Goal: Information Seeking & Learning: Learn about a topic

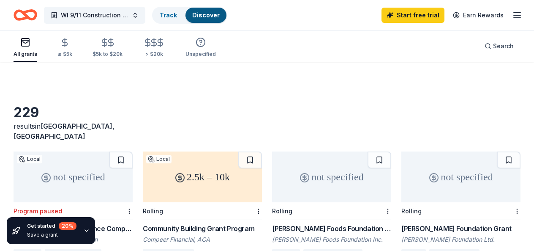
scroll to position [58, 0]
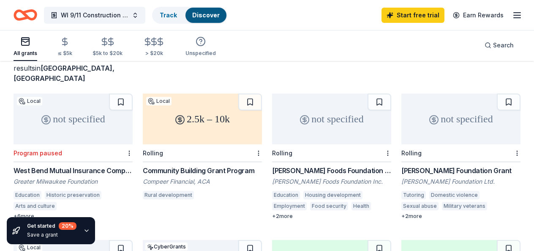
click at [304, 33] on div "All grants ≤ $5k $5k to $20k > $20k Unspecified Search" at bounding box center [267, 45] width 507 height 31
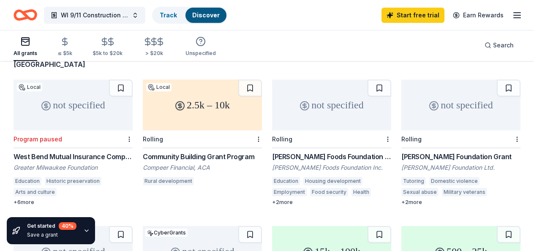
scroll to position [74, 0]
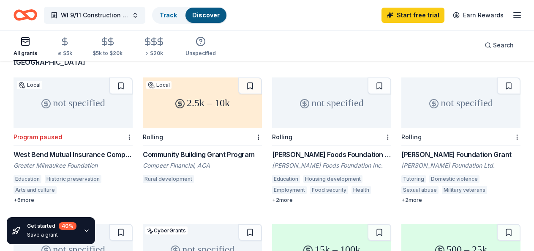
click at [110, 149] on div "West Bend Mutual Insurance Company Charitable Fund Grants" at bounding box center [73, 154] width 119 height 10
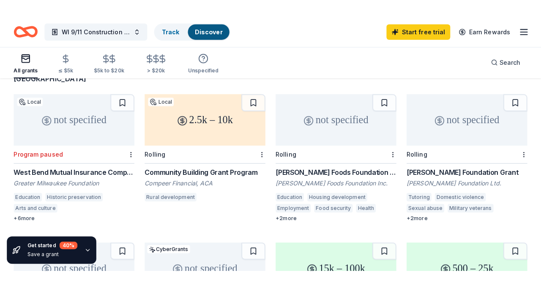
scroll to position [71, 0]
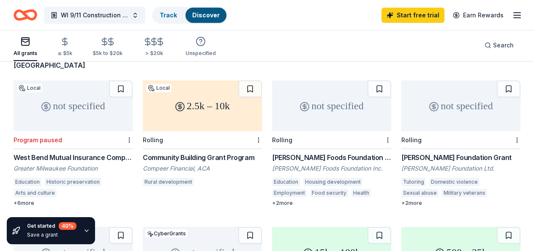
click at [326, 152] on div "Schreiber Foods Foundation Grant" at bounding box center [331, 157] width 119 height 10
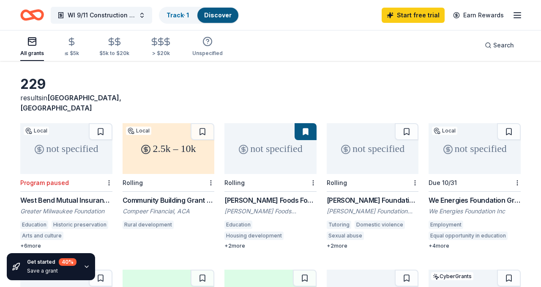
scroll to position [35, 0]
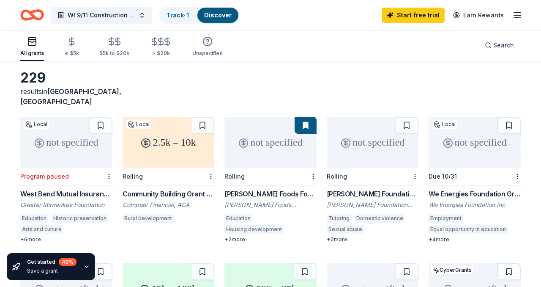
click at [344, 236] on div "+ 2 more" at bounding box center [373, 239] width 92 height 7
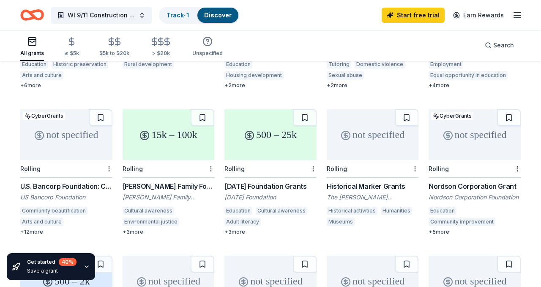
scroll to position [189, 0]
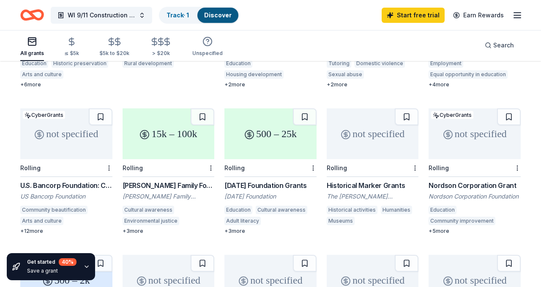
click at [242, 180] on div "[DATE] Foundation Grants" at bounding box center [270, 185] width 92 height 10
click at [323, 26] on div "WI 9/11 Construction of Museum and Education Center Track · 1 Discover Start fr…" at bounding box center [270, 15] width 541 height 30
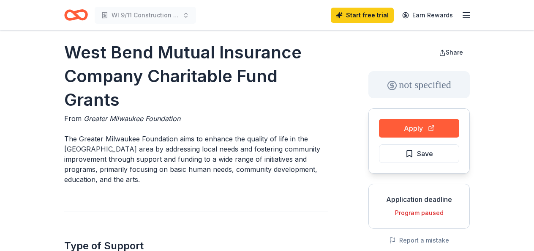
scroll to position [0, 0]
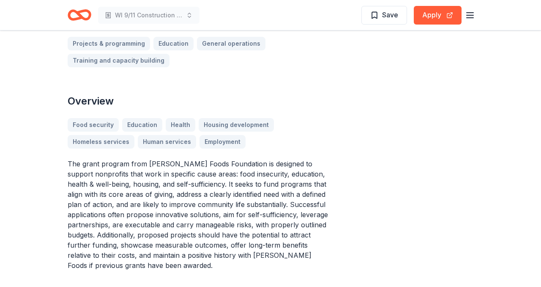
scroll to position [238, 0]
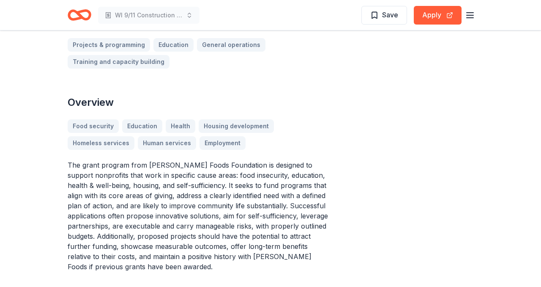
click at [220, 231] on p "The grant program from [PERSON_NAME] Foods Foundation is designed to support no…" at bounding box center [200, 216] width 264 height 112
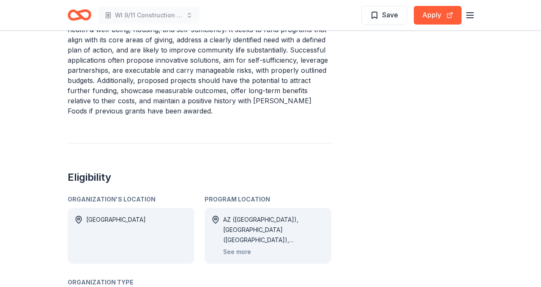
scroll to position [394, 0]
click at [242, 246] on button "See more" at bounding box center [237, 251] width 28 height 10
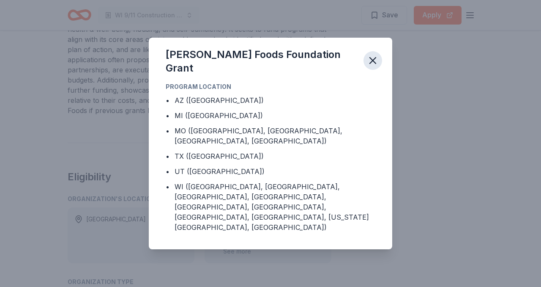
click at [371, 66] on icon "button" at bounding box center [373, 61] width 12 height 12
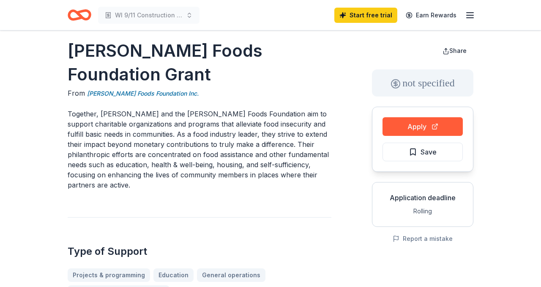
scroll to position [9, 0]
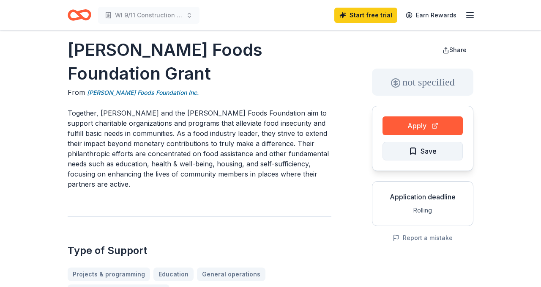
click at [414, 153] on span "Save" at bounding box center [423, 150] width 28 height 11
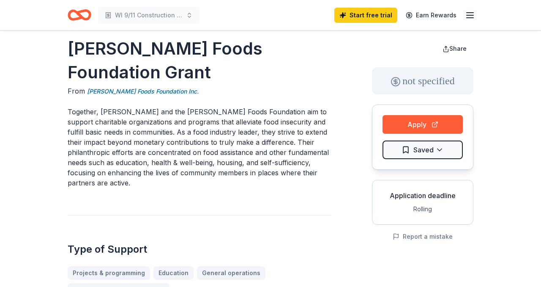
scroll to position [0, 0]
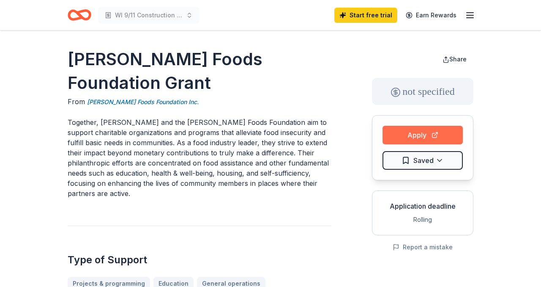
click at [433, 133] on button "Apply" at bounding box center [422, 135] width 80 height 19
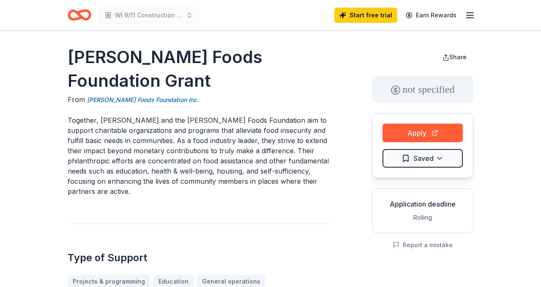
scroll to position [3, 0]
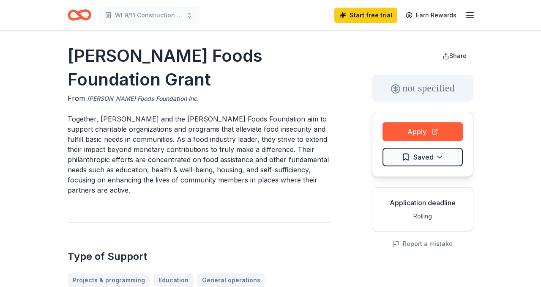
click at [155, 97] on link "[PERSON_NAME] Foods Foundation Inc." at bounding box center [143, 98] width 112 height 10
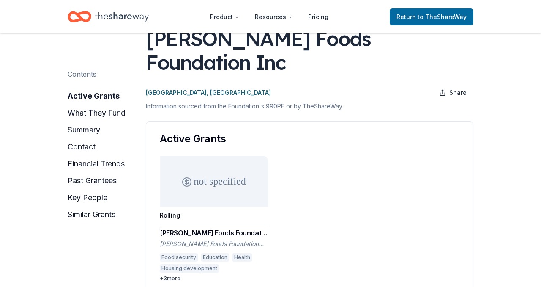
scroll to position [56, 0]
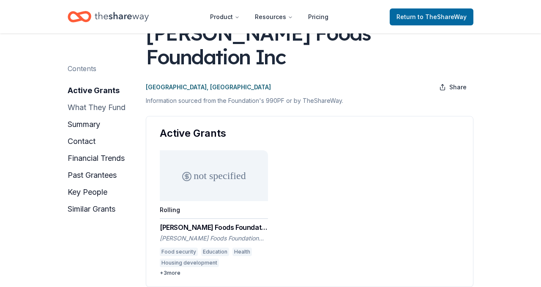
click at [93, 108] on button "what they fund" at bounding box center [97, 108] width 58 height 14
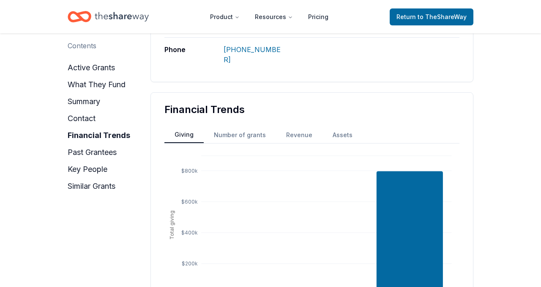
scroll to position [628, 0]
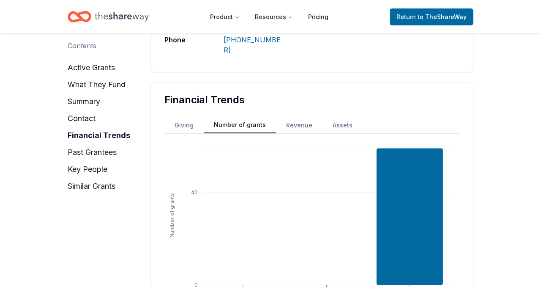
click at [244, 117] on button "Number of grants" at bounding box center [240, 125] width 72 height 16
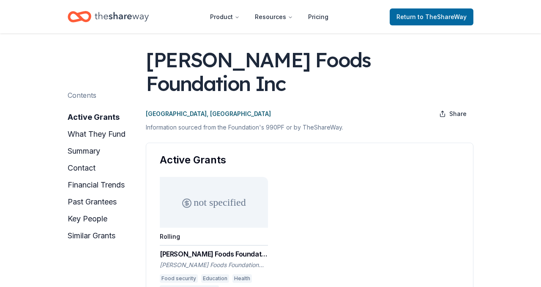
scroll to position [0, 0]
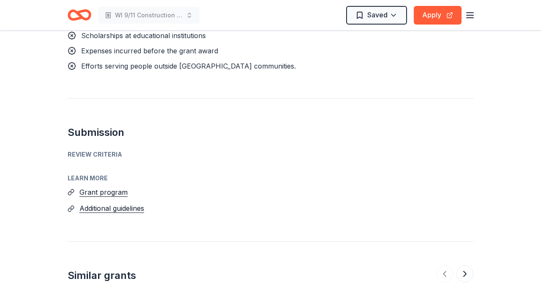
scroll to position [924, 0]
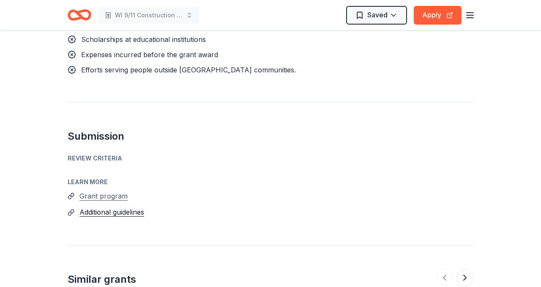
click at [119, 190] on button "Grant program" at bounding box center [103, 195] width 48 height 11
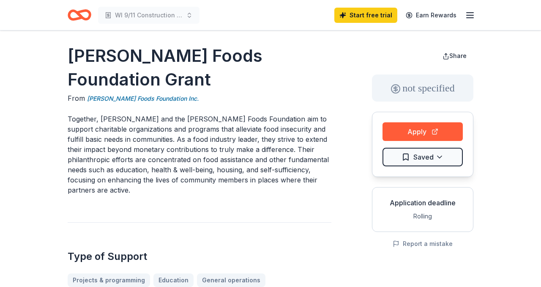
scroll to position [0, 0]
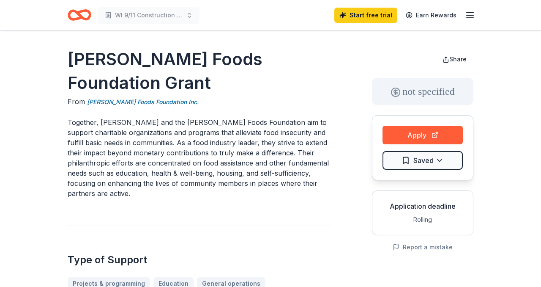
drag, startPoint x: 117, startPoint y: 84, endPoint x: 70, endPoint y: 60, distance: 52.2
click at [70, 60] on h1 "Schreiber Foods Foundation Grant" at bounding box center [200, 70] width 264 height 47
click at [69, 54] on h1 "Schreiber Foods Foundation Grant" at bounding box center [200, 70] width 264 height 47
drag, startPoint x: 125, startPoint y: 85, endPoint x: 89, endPoint y: 74, distance: 37.0
click at [89, 74] on h1 "Schreiber Foods Foundation Grant" at bounding box center [200, 70] width 264 height 47
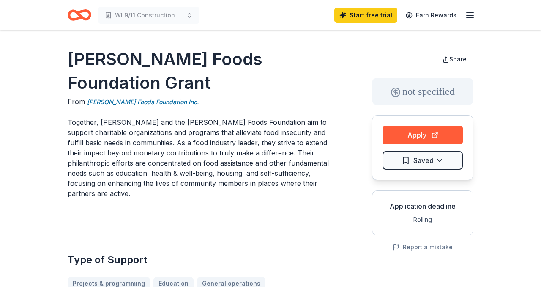
click at [107, 85] on h1 "Schreiber Foods Foundation Grant" at bounding box center [200, 70] width 264 height 47
drag, startPoint x: 128, startPoint y: 83, endPoint x: 119, endPoint y: 84, distance: 8.9
click at [119, 84] on h1 "Schreiber Foods Foundation Grant" at bounding box center [200, 70] width 264 height 47
click at [202, 121] on p "Together, Schreiber and the Schreiber Foods Foundation aim to support charitabl…" at bounding box center [200, 157] width 264 height 81
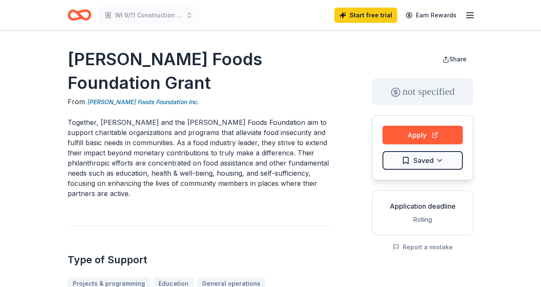
click at [120, 120] on p "Together, Schreiber and the Schreiber Foods Foundation aim to support charitabl…" at bounding box center [200, 157] width 264 height 81
click at [100, 84] on h1 "Schreiber Foods Foundation Grant" at bounding box center [200, 70] width 264 height 47
drag, startPoint x: 121, startPoint y: 82, endPoint x: 75, endPoint y: 57, distance: 52.8
click at [75, 57] on h1 "Schreiber Foods Foundation Grant" at bounding box center [200, 70] width 264 height 47
drag, startPoint x: 123, startPoint y: 77, endPoint x: 74, endPoint y: 65, distance: 50.5
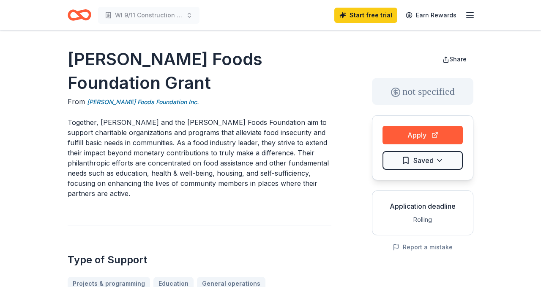
click at [74, 65] on h1 "[PERSON_NAME] Foods Foundation Grant" at bounding box center [200, 70] width 264 height 47
drag, startPoint x: 68, startPoint y: 59, endPoint x: 220, endPoint y: 93, distance: 156.0
click at [220, 93] on h1 "[PERSON_NAME] Foods Foundation Grant" at bounding box center [200, 70] width 264 height 47
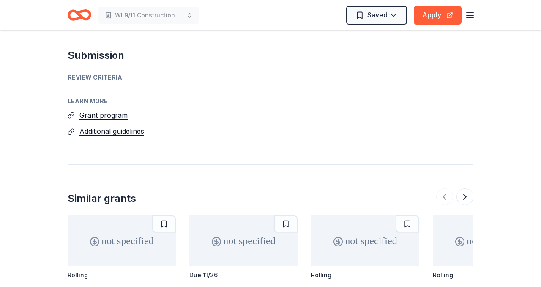
scroll to position [1001, 0]
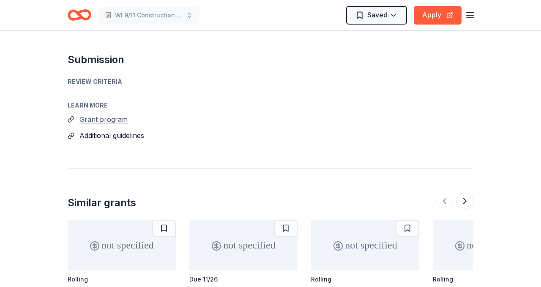
click at [115, 114] on button "Grant program" at bounding box center [103, 119] width 48 height 11
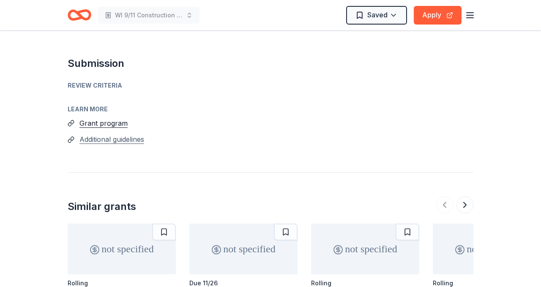
click at [141, 134] on button "Additional guidelines" at bounding box center [111, 139] width 65 height 11
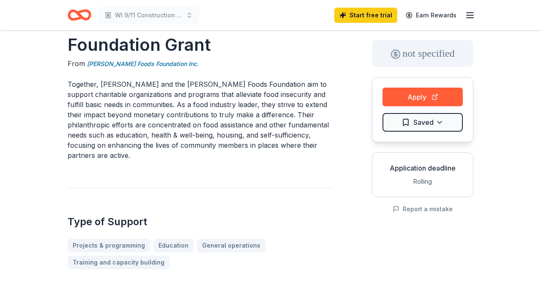
scroll to position [38, 0]
click at [156, 61] on link "Schreiber Foods Foundation Inc." at bounding box center [143, 63] width 112 height 10
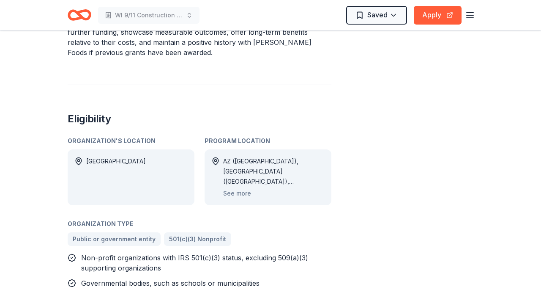
scroll to position [461, 0]
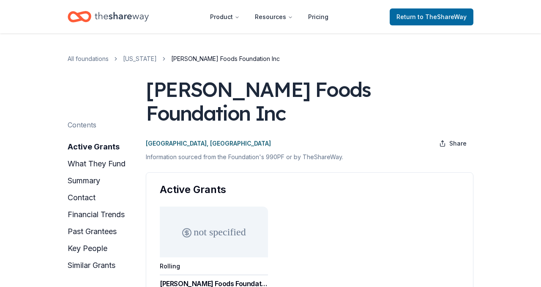
click at [238, 173] on div "Active Grants not specified Rolling Schreiber Foods Foundation Grant Schreiber …" at bounding box center [310, 257] width 328 height 171
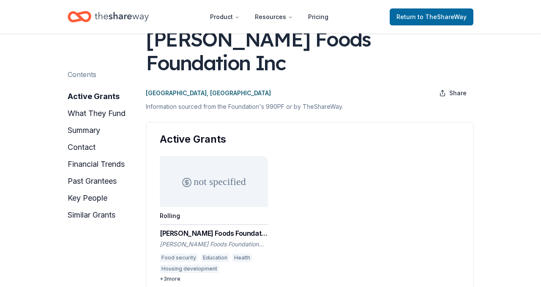
scroll to position [67, 0]
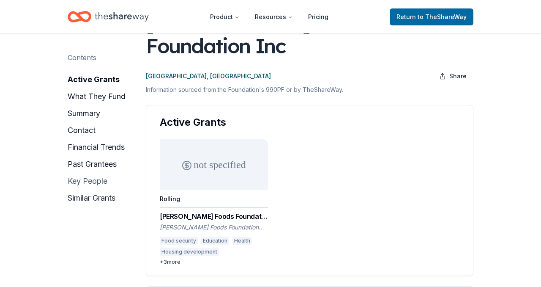
click at [85, 180] on button "key people" at bounding box center [88, 181] width 40 height 14
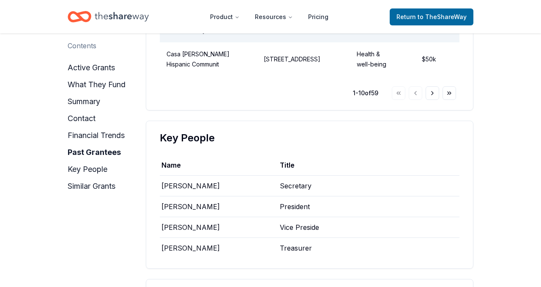
scroll to position [1565, 0]
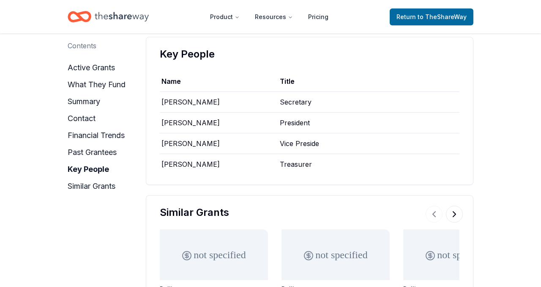
drag, startPoint x: 203, startPoint y: 127, endPoint x: 170, endPoint y: 128, distance: 33.0
click at [170, 128] on div "Ron Dunford" at bounding box center [220, 122] width 120 height 20
drag, startPoint x: 202, startPoint y: 126, endPoint x: 174, endPoint y: 125, distance: 27.9
click at [172, 125] on div "Ron Dunford" at bounding box center [220, 122] width 120 height 20
click at [180, 128] on div "Ron Dunford" at bounding box center [220, 122] width 120 height 20
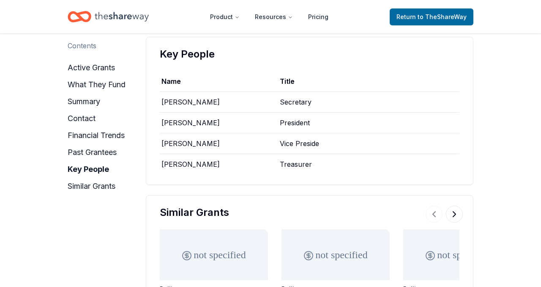
click at [180, 128] on div "Ron Dunford" at bounding box center [220, 122] width 120 height 20
drag, startPoint x: 208, startPoint y: 128, endPoint x: 156, endPoint y: 127, distance: 52.8
click at [156, 127] on div "Key People Name Title Chad Wiegand Secretary Ron Dunford President Chip Smoot V…" at bounding box center [310, 111] width 328 height 148
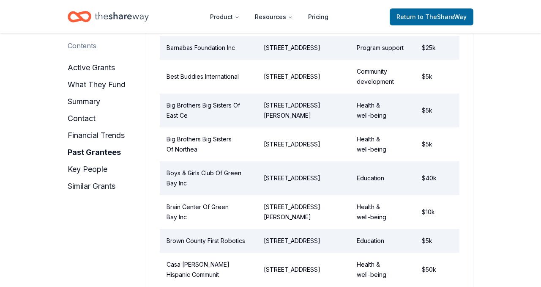
scroll to position [1161, 0]
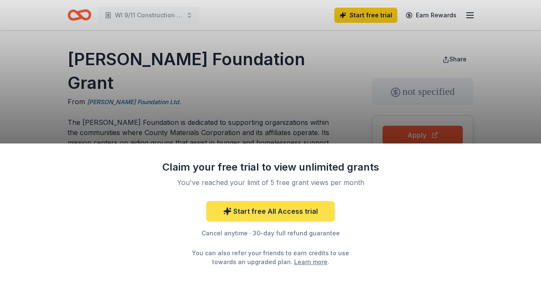
click at [262, 210] on link "Start free All Access trial" at bounding box center [270, 211] width 128 height 20
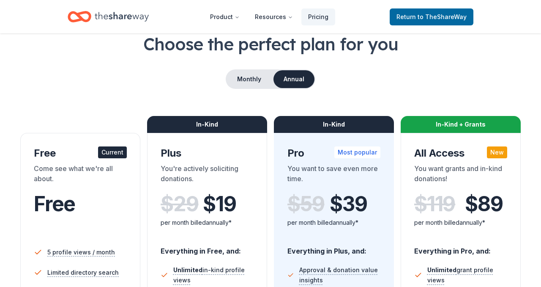
scroll to position [36, 0]
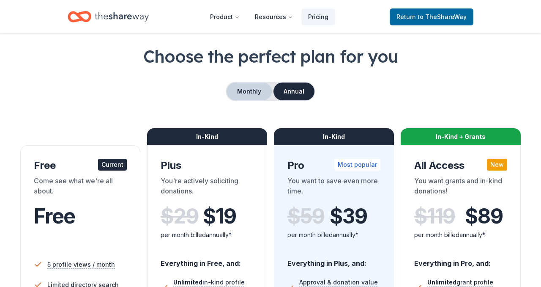
click at [250, 93] on button "Monthly" at bounding box center [249, 91] width 45 height 18
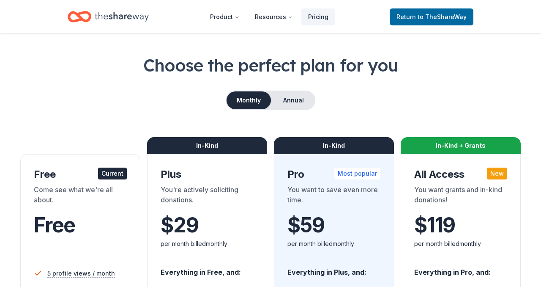
scroll to position [0, 0]
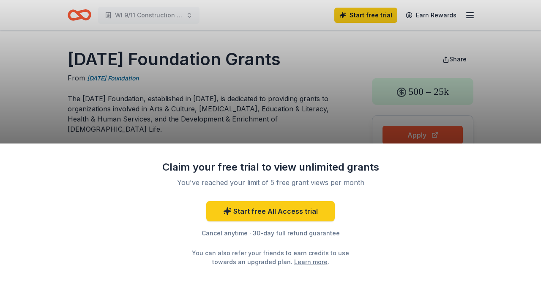
click at [299, 106] on div "Claim your free trial to view unlimited grants You've reached your limit of 5 f…" at bounding box center [270, 143] width 541 height 287
